Goal: Transaction & Acquisition: Purchase product/service

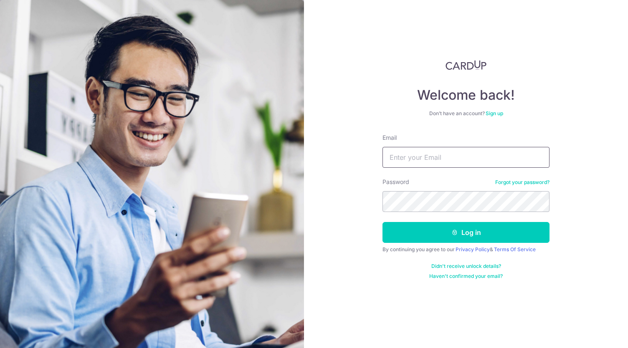
click at [442, 158] on input "Email" at bounding box center [465, 157] width 167 height 21
type input "benedicttay87@gmail.com"
click at [382, 222] on button "Log in" at bounding box center [465, 232] width 167 height 21
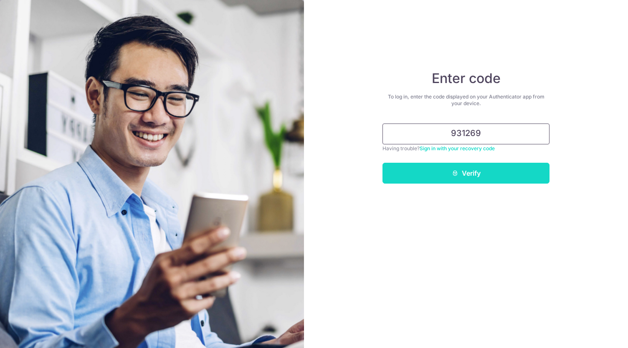
type input "931269"
click at [466, 172] on button "Verify" at bounding box center [465, 173] width 167 height 21
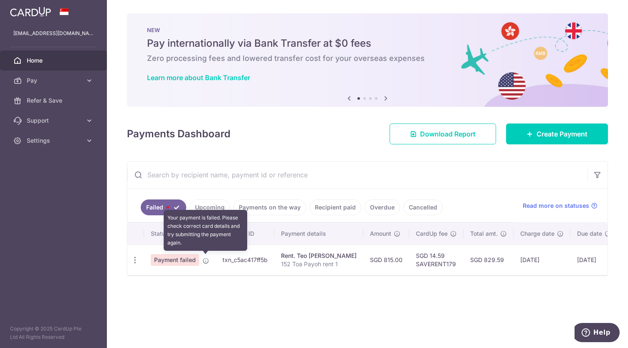
click at [204, 261] on icon at bounding box center [205, 260] width 7 height 7
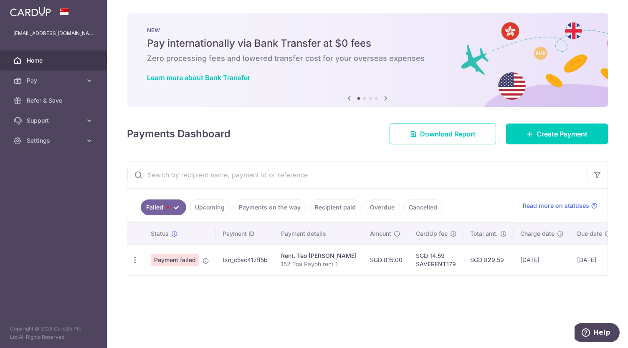
click at [213, 204] on link "Upcoming" at bounding box center [209, 207] width 40 height 16
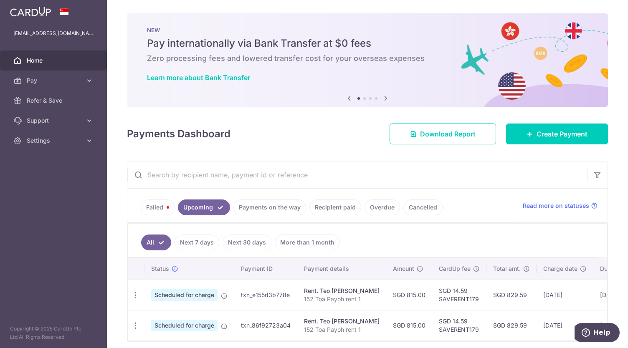
click at [162, 205] on link "Failed" at bounding box center [158, 207] width 34 height 16
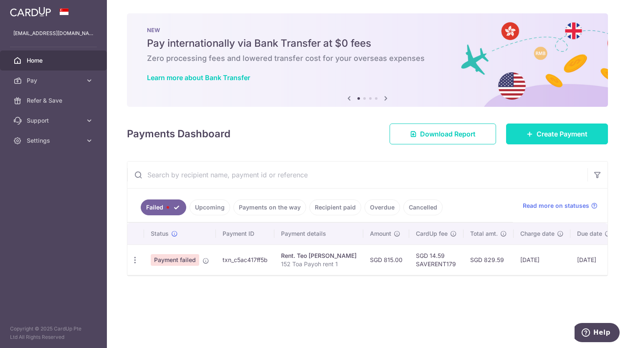
click at [569, 136] on span "Create Payment" at bounding box center [561, 134] width 51 height 10
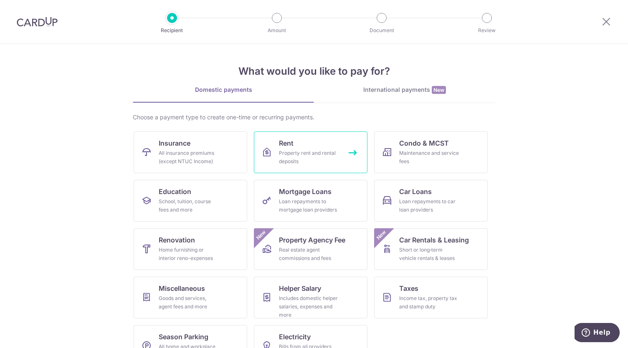
click at [281, 151] on div "Property rent and rental deposits" at bounding box center [309, 157] width 60 height 17
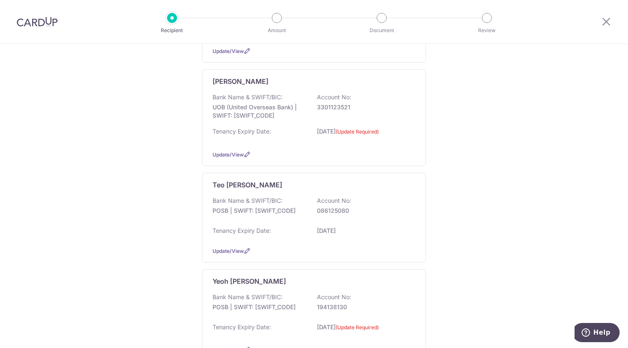
scroll to position [303, 0]
click at [286, 198] on div "Bank Name & SWIFT/BIC: POSB | SWIFT: DBSSSGSGXXX Account No: 086125080" at bounding box center [313, 209] width 203 height 27
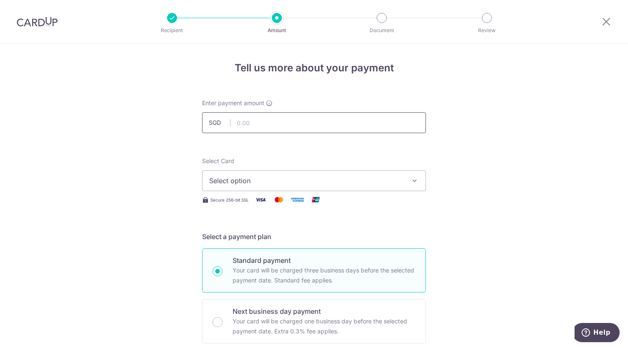
click at [275, 124] on input "text" at bounding box center [314, 122] width 224 height 21
type input "815.00"
click at [302, 180] on span "Select option" at bounding box center [306, 181] width 194 height 10
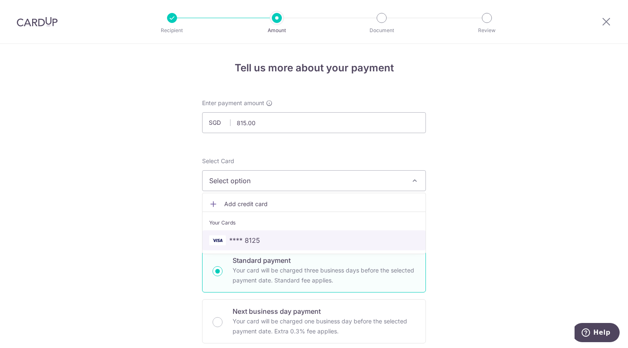
click at [291, 239] on span "**** 8125" at bounding box center [313, 240] width 209 height 10
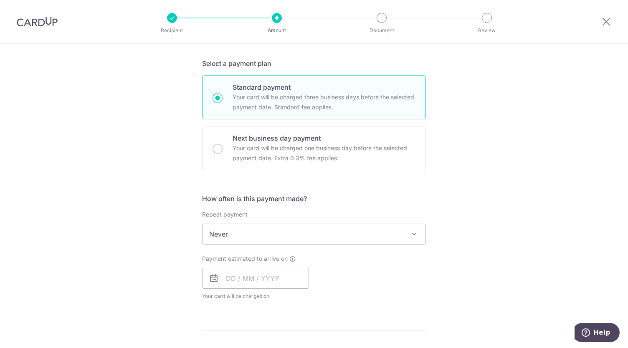
scroll to position [174, 0]
click at [271, 273] on input "text" at bounding box center [255, 277] width 107 height 21
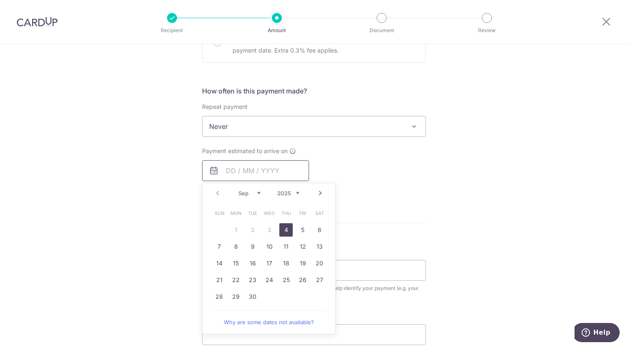
scroll to position [282, 0]
click at [284, 224] on link "4" at bounding box center [285, 228] width 13 height 13
type input "[DATE]"
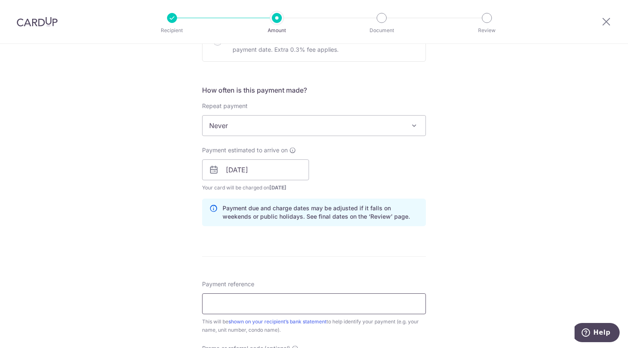
click at [267, 298] on input "Payment reference" at bounding box center [314, 303] width 224 height 21
type input "152 Toa Payoh rent 1"
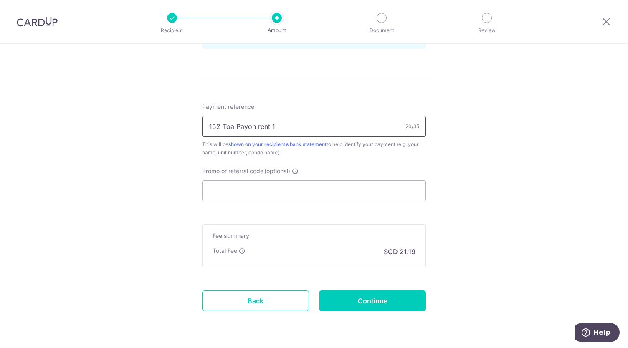
scroll to position [461, 0]
click at [290, 184] on input "Promo or referral code (optional)" at bounding box center [314, 189] width 224 height 21
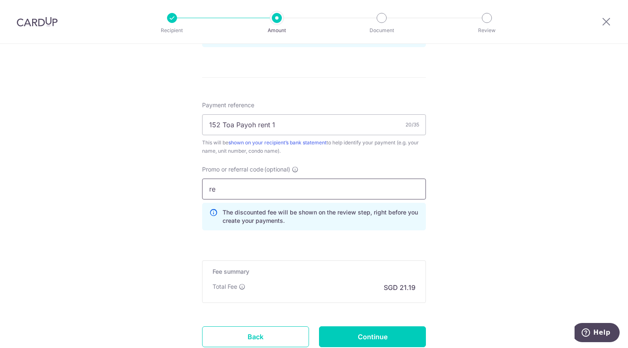
type input "r"
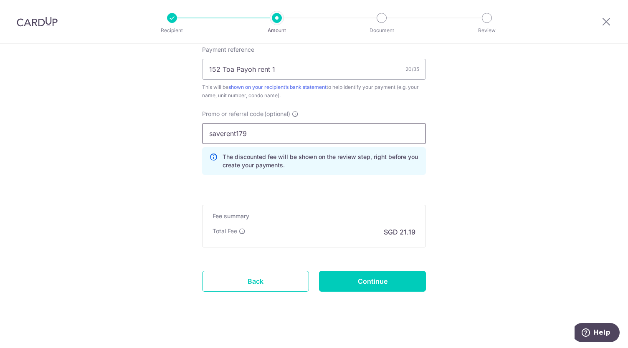
scroll to position [517, 0]
type input "saverent179"
click at [373, 274] on input "Continue" at bounding box center [372, 280] width 107 height 21
type input "Create Schedule"
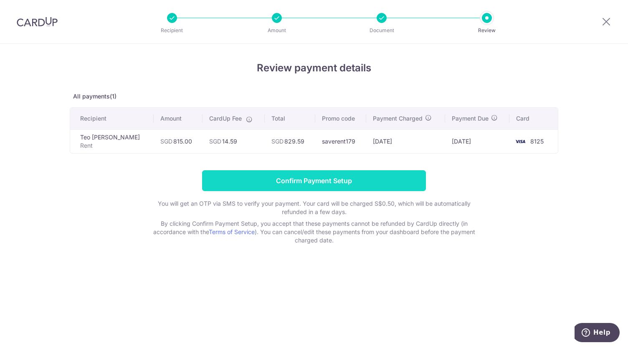
click at [383, 186] on input "Confirm Payment Setup" at bounding box center [314, 180] width 224 height 21
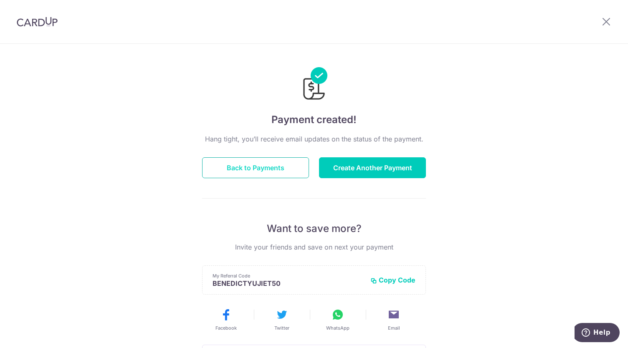
click at [274, 166] on button "Back to Payments" at bounding box center [255, 167] width 107 height 21
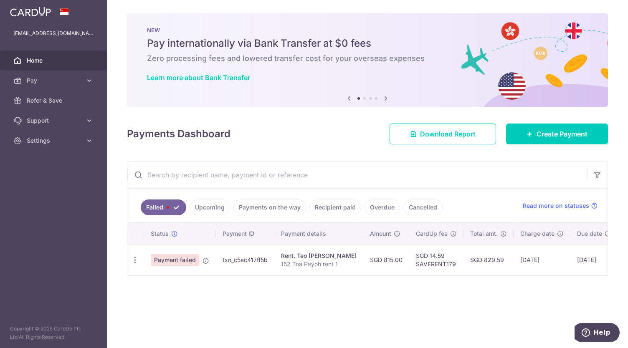
click at [211, 206] on link "Upcoming" at bounding box center [209, 207] width 40 height 16
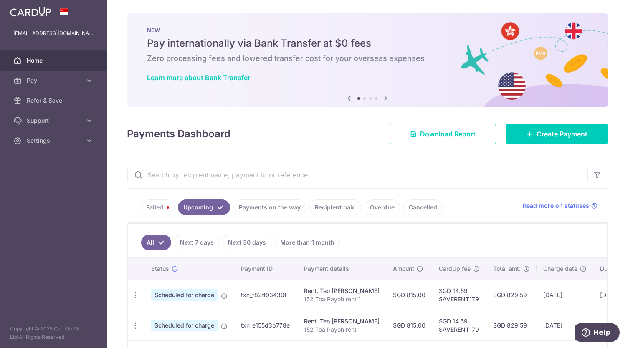
scroll to position [65, 0]
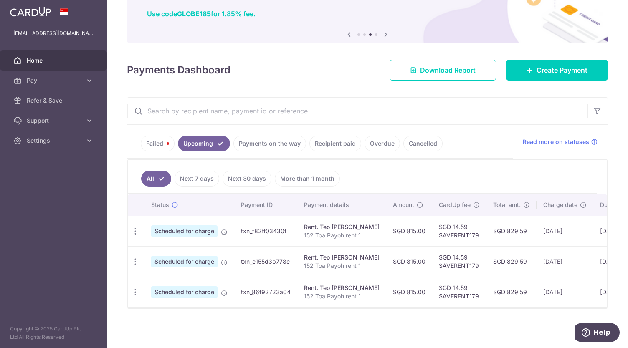
click at [75, 61] on span "Home" at bounding box center [54, 60] width 55 height 8
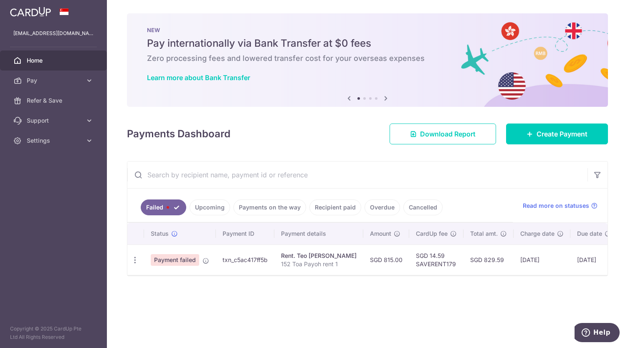
click at [346, 146] on div "× Pause Schedule Pause all future payments in this series Pause just this one p…" at bounding box center [367, 174] width 521 height 348
click at [33, 131] on link "Settings" at bounding box center [53, 141] width 107 height 20
click at [47, 180] on span "Logout" at bounding box center [54, 180] width 55 height 8
